Goal: Information Seeking & Learning: Learn about a topic

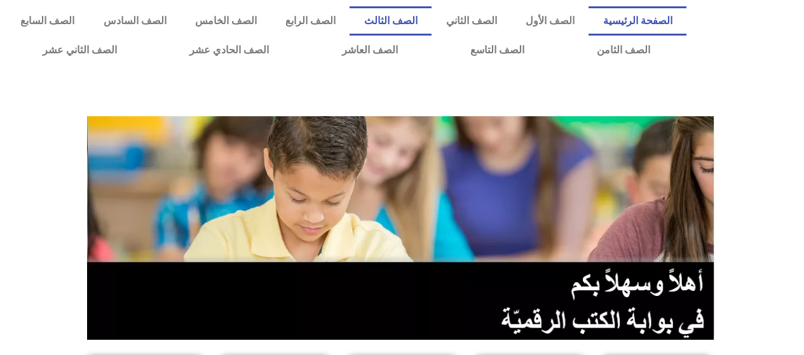
click at [421, 24] on link "الصف الثالث" at bounding box center [390, 20] width 82 height 29
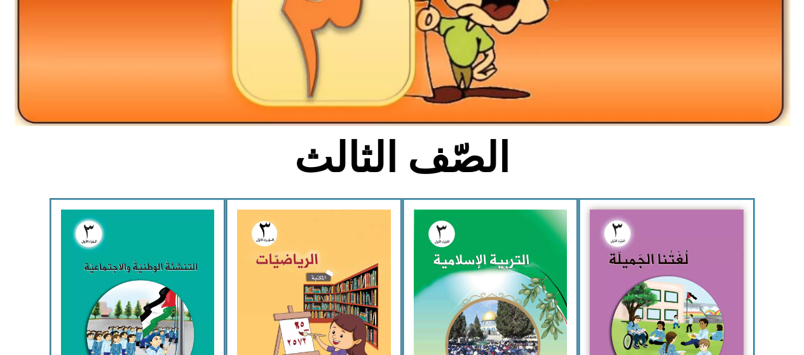
scroll to position [202, 0]
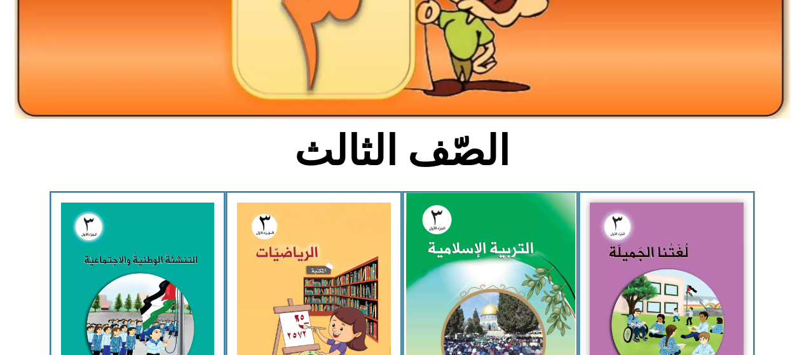
click at [445, 252] on img at bounding box center [489, 298] width 169 height 210
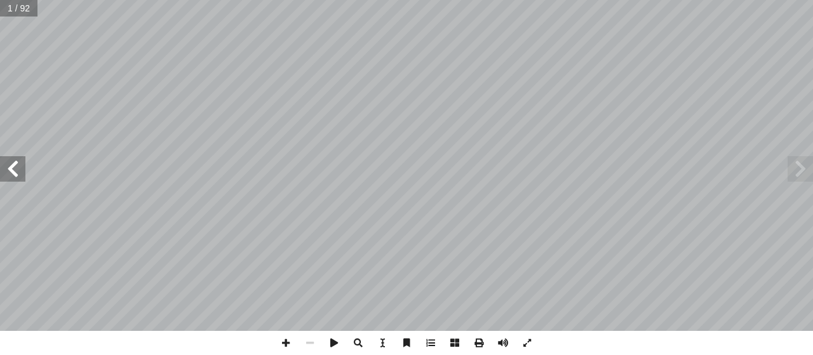
click at [8, 170] on span at bounding box center [12, 168] width 25 height 25
click at [3, 164] on span at bounding box center [12, 168] width 25 height 25
click at [4, 167] on span at bounding box center [12, 168] width 25 height 25
click at [13, 170] on span at bounding box center [12, 168] width 25 height 25
click at [4, 170] on span at bounding box center [12, 168] width 25 height 25
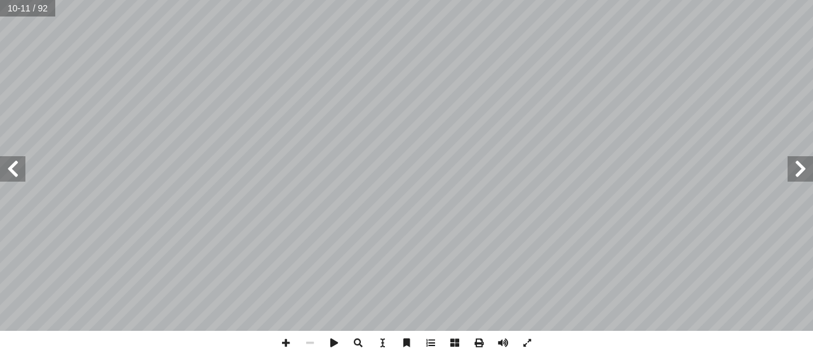
click at [6, 166] on span at bounding box center [12, 168] width 25 height 25
click at [7, 170] on span at bounding box center [12, 168] width 25 height 25
click at [3, 166] on span at bounding box center [12, 168] width 25 height 25
click at [7, 173] on span at bounding box center [12, 168] width 25 height 25
click at [13, 168] on span at bounding box center [12, 168] width 25 height 25
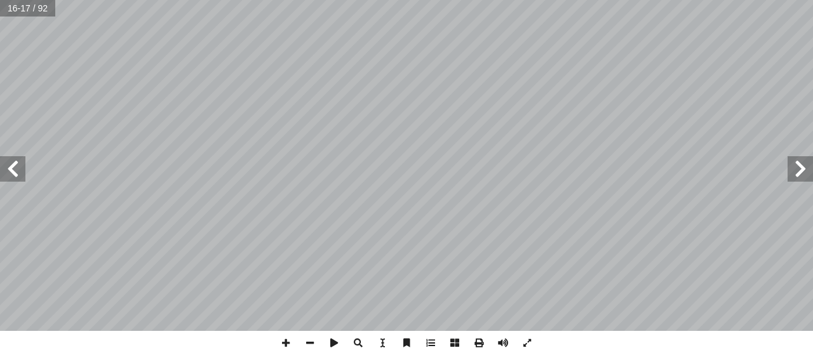
click at [13, 166] on span at bounding box center [12, 168] width 25 height 25
click at [791, 169] on span at bounding box center [800, 168] width 25 height 25
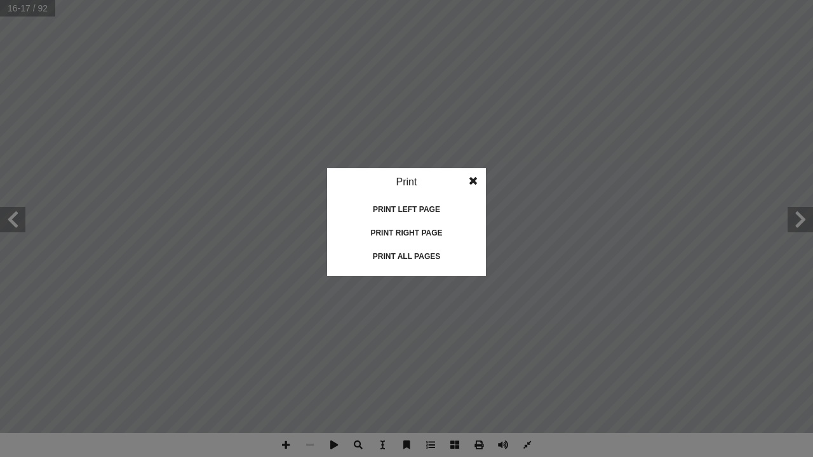
click at [475, 355] on idv "Print Print current page Print left page Print right page Print all pages" at bounding box center [406, 228] width 813 height 457
click at [487, 355] on idv "Print Print current page Print left page Print right page Print all pages" at bounding box center [406, 228] width 813 height 457
click at [503, 355] on idv "Print Print current page Print left page Print right page Print all pages" at bounding box center [406, 228] width 813 height 457
click at [482, 355] on idv "Print Print current page Print left page Print right page Print all pages" at bounding box center [406, 228] width 813 height 457
click at [466, 355] on idv "Print Print current page Print left page Print right page Print all pages" at bounding box center [406, 228] width 813 height 457
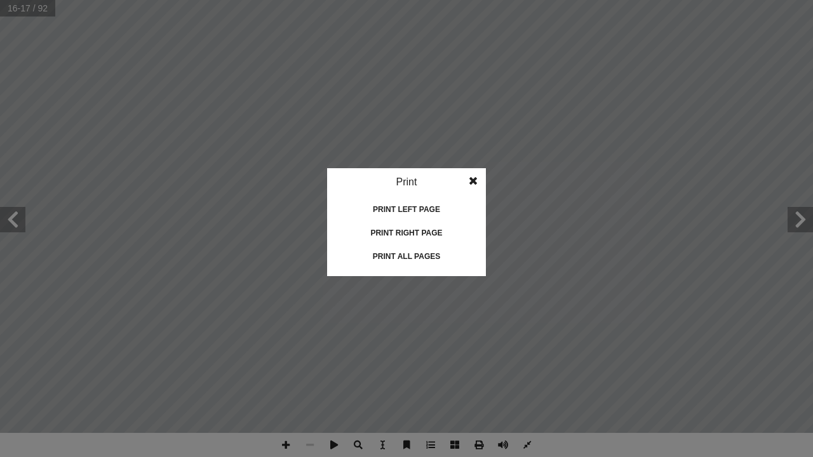
click at [426, 355] on idv "Print Print current page Print left page Print right page Print all pages" at bounding box center [406, 228] width 813 height 457
